Goal: Entertainment & Leisure: Consume media (video, audio)

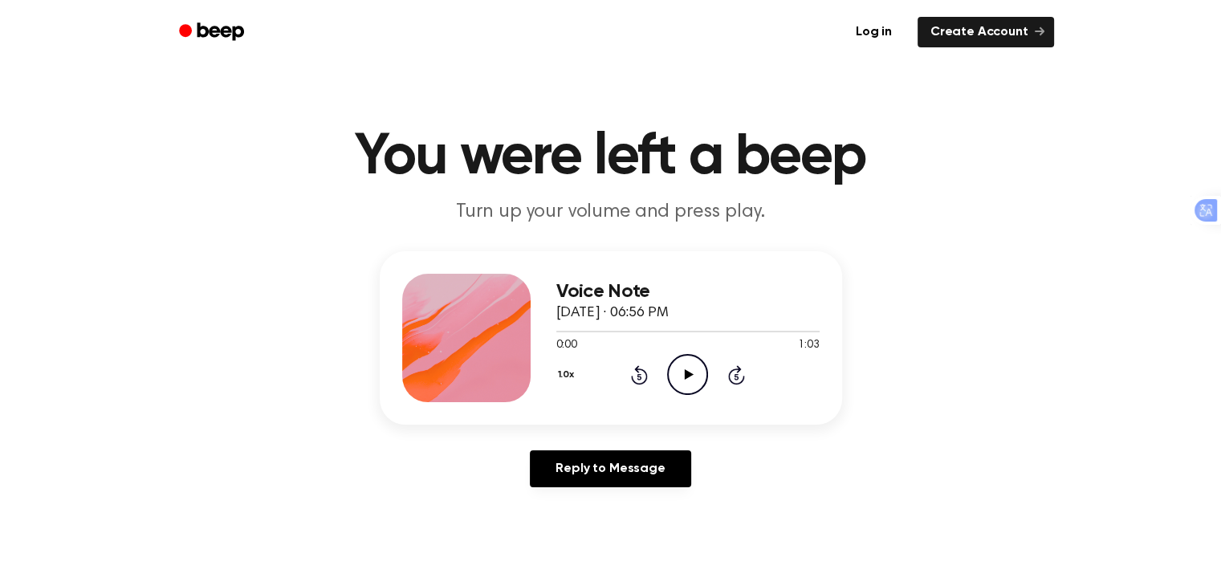
click at [687, 380] on icon "Play Audio" at bounding box center [687, 374] width 41 height 41
click at [714, 331] on div at bounding box center [687, 332] width 263 height 2
click at [690, 376] on icon at bounding box center [689, 374] width 9 height 10
click at [688, 369] on icon "Play Audio" at bounding box center [687, 374] width 41 height 41
click at [684, 380] on icon "Play Audio" at bounding box center [687, 374] width 41 height 41
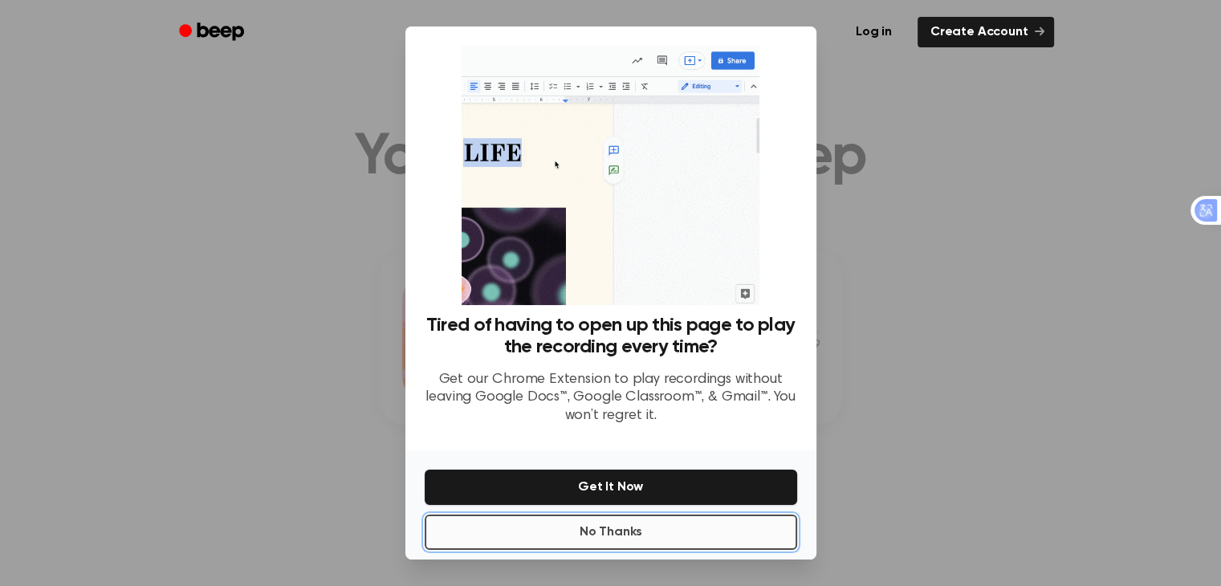
click at [628, 526] on button "No Thanks" at bounding box center [611, 531] width 372 height 35
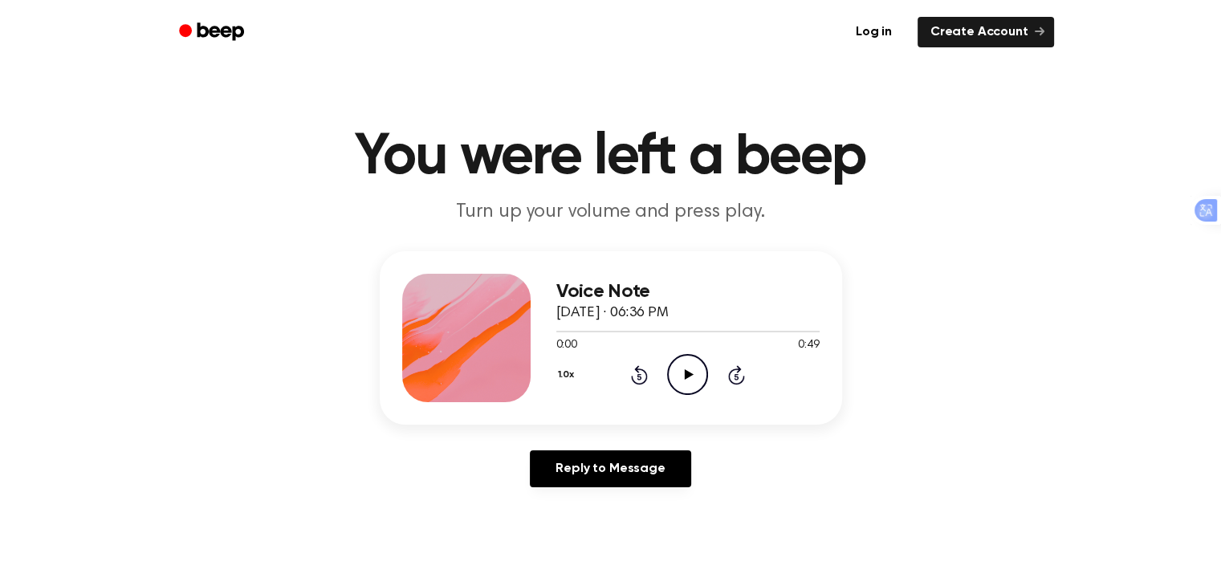
click at [693, 392] on icon "Play Audio" at bounding box center [687, 374] width 41 height 41
click at [692, 370] on icon "Play Audio" at bounding box center [687, 374] width 41 height 41
click at [687, 368] on icon "Play Audio" at bounding box center [687, 374] width 41 height 41
click at [681, 387] on icon "Play Audio" at bounding box center [687, 374] width 41 height 41
click at [618, 333] on div at bounding box center [687, 330] width 263 height 13
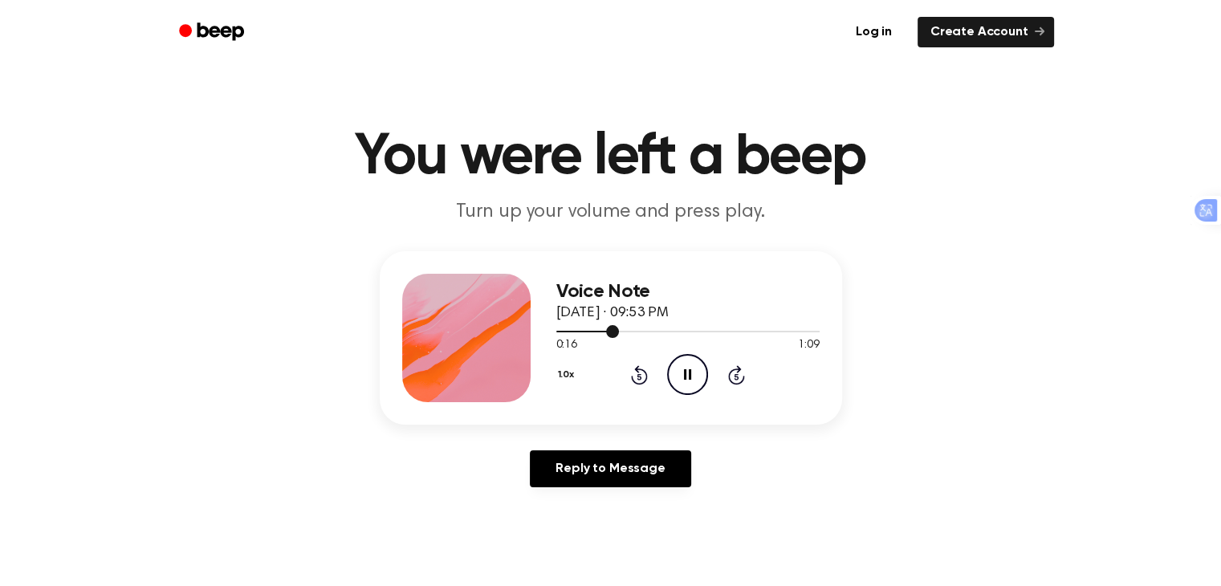
click at [618, 333] on div at bounding box center [687, 330] width 263 height 13
click at [681, 371] on icon "Play Audio" at bounding box center [687, 374] width 41 height 41
click at [760, 331] on div at bounding box center [687, 332] width 263 height 2
click at [687, 370] on icon "Play Audio" at bounding box center [687, 374] width 41 height 41
click at [687, 371] on icon "Pause Audio" at bounding box center [687, 374] width 41 height 41
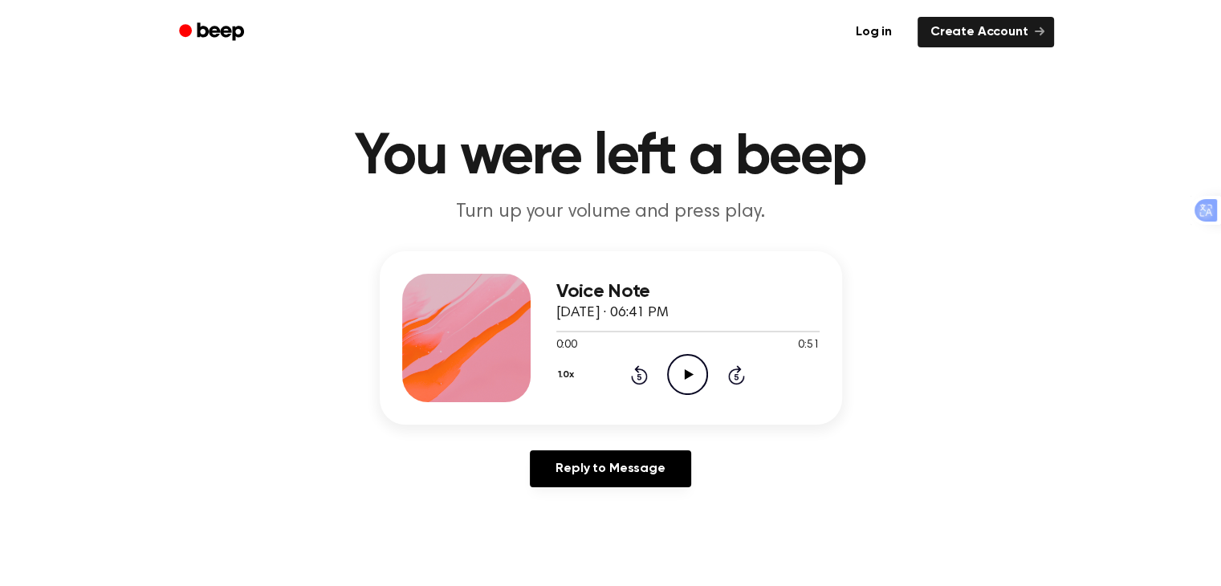
click at [686, 382] on icon "Play Audio" at bounding box center [687, 374] width 41 height 41
click at [679, 380] on icon "Play Audio" at bounding box center [687, 374] width 41 height 41
click at [683, 378] on icon "Play Audio" at bounding box center [687, 374] width 41 height 41
click at [684, 365] on icon "Play Audio" at bounding box center [687, 374] width 41 height 41
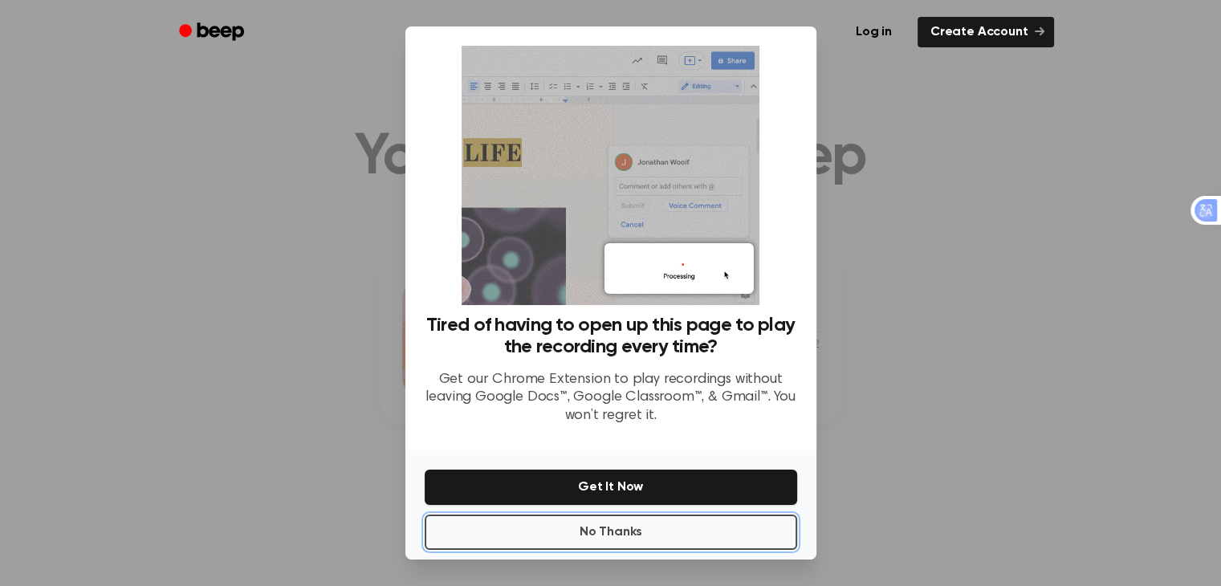
click at [596, 523] on button "No Thanks" at bounding box center [611, 531] width 372 height 35
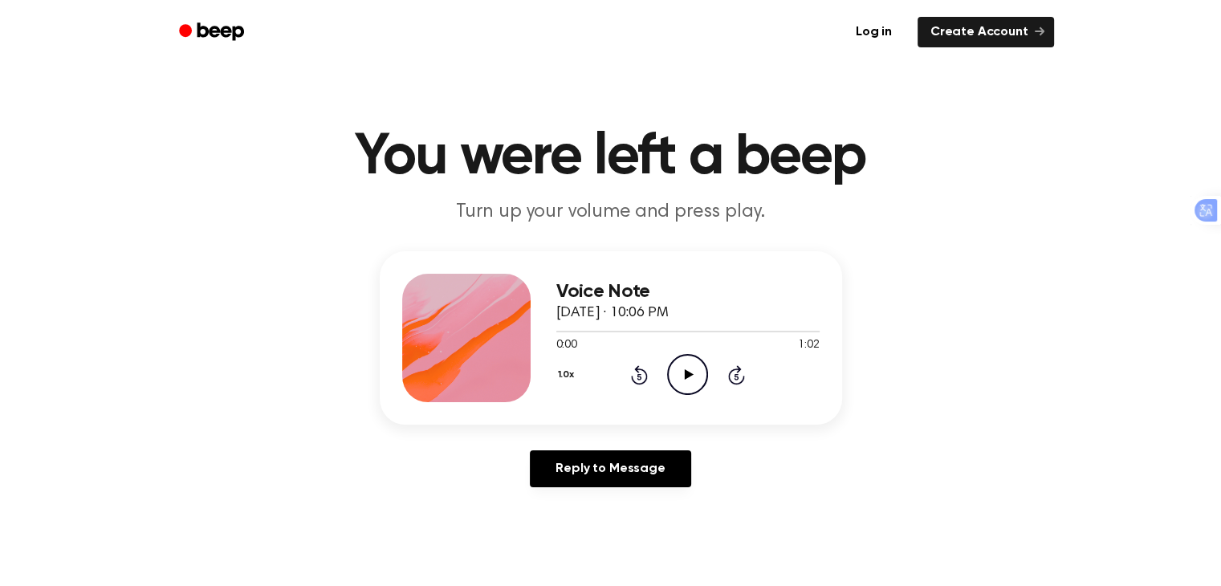
click at [686, 392] on icon "Play Audio" at bounding box center [687, 374] width 41 height 41
click at [688, 368] on icon "Play Audio" at bounding box center [687, 374] width 41 height 41
